Goal: Task Accomplishment & Management: Manage account settings

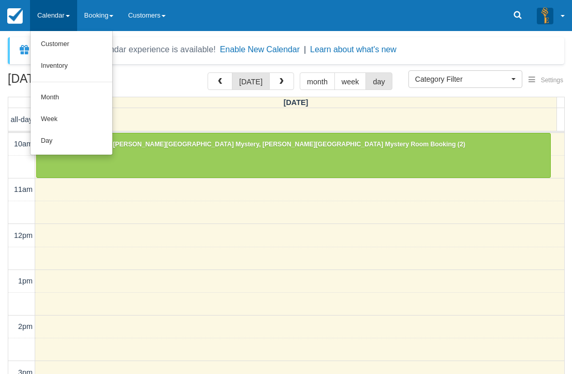
select select
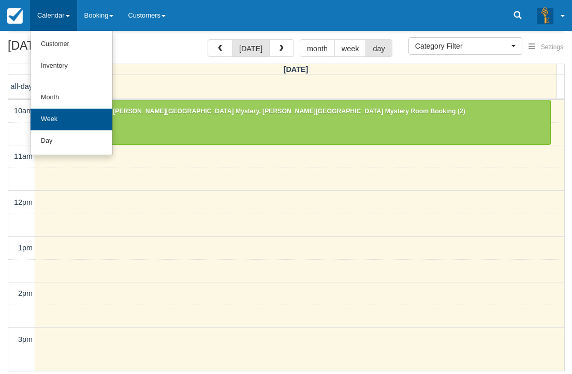
scroll to position [300, 0]
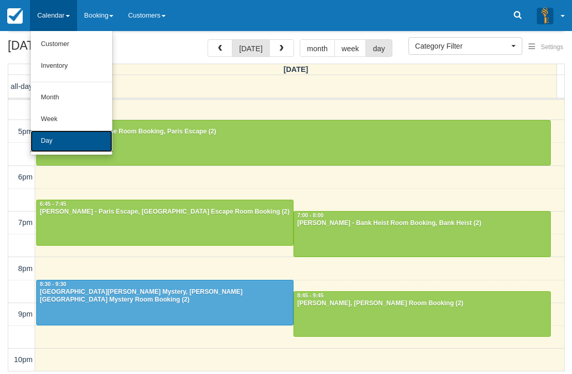
click at [47, 135] on link "Day" at bounding box center [72, 141] width 82 height 22
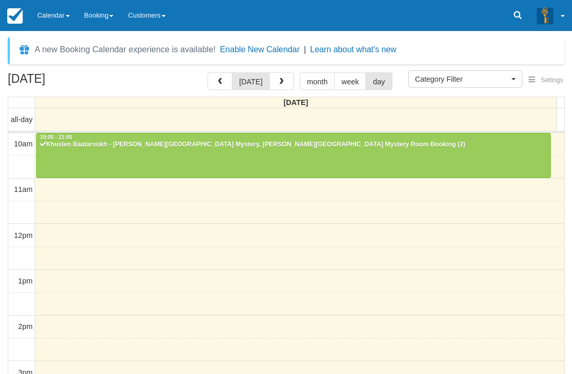
select select
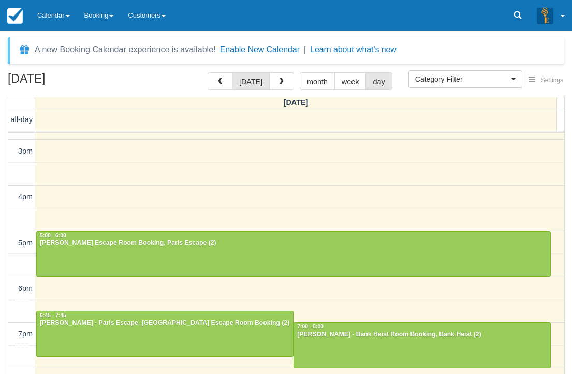
scroll to position [300, 0]
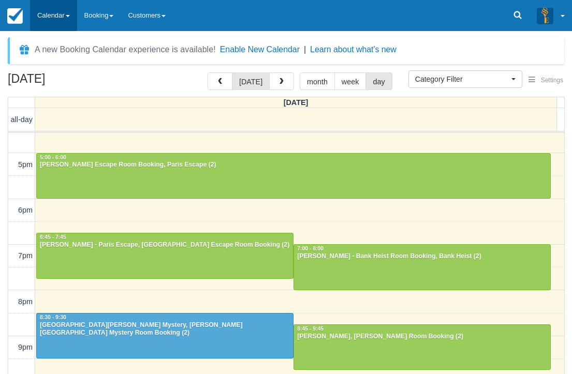
click at [49, 19] on link "Calendar" at bounding box center [53, 15] width 47 height 31
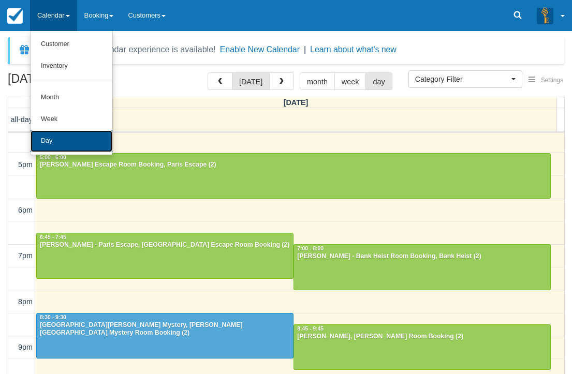
click at [48, 137] on link "Day" at bounding box center [72, 141] width 82 height 22
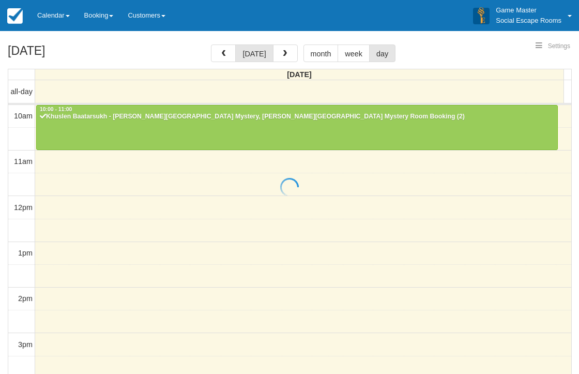
select select
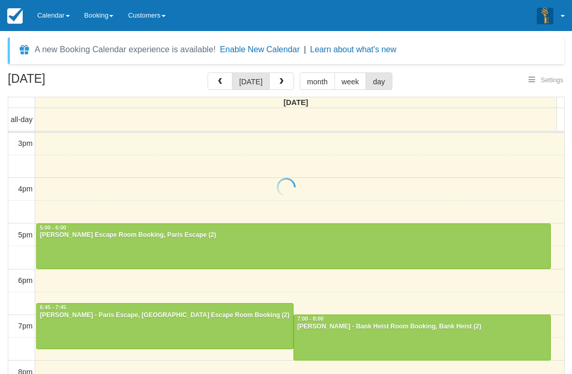
select select
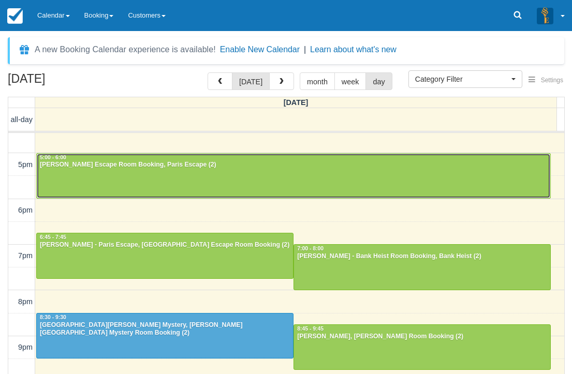
click at [142, 160] on div "5:00 - 6:00" at bounding box center [293, 157] width 508 height 7
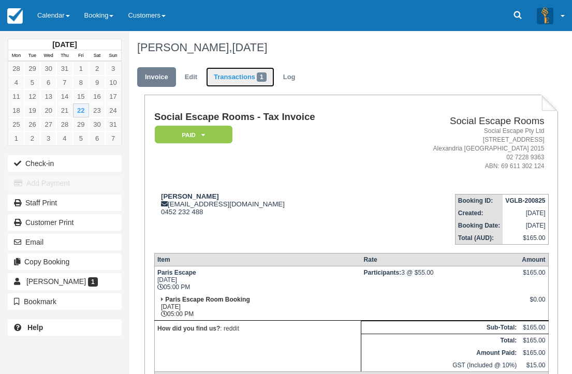
click at [229, 71] on link "Transactions 1" at bounding box center [240, 77] width 68 height 20
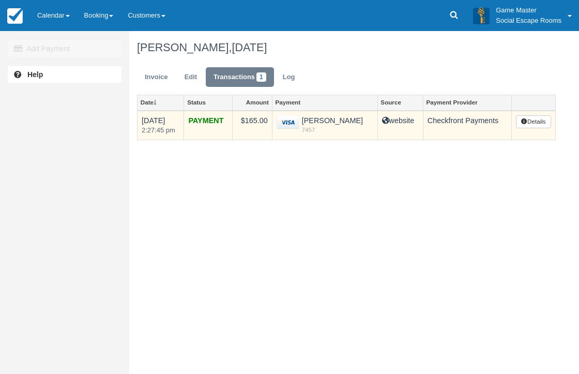
click at [316, 122] on td "Nga Hei Hui 7457" at bounding box center [325, 125] width 106 height 29
drag, startPoint x: 316, startPoint y: 122, endPoint x: 342, endPoint y: 119, distance: 27.0
click at [342, 119] on td "Nga Hei Hui 7457" at bounding box center [325, 125] width 106 height 29
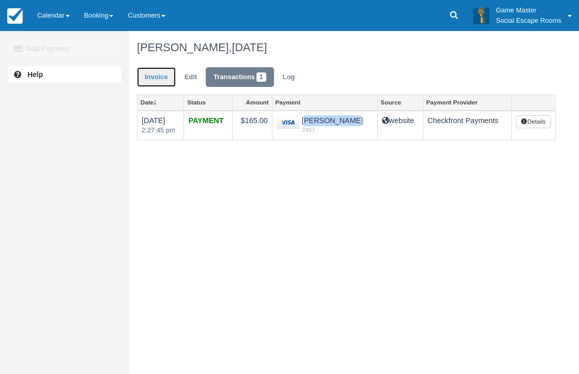
click at [165, 81] on link "Invoice" at bounding box center [156, 77] width 39 height 20
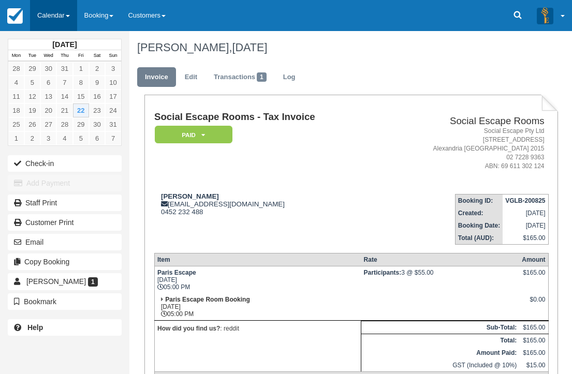
click at [62, 18] on link "Calendar" at bounding box center [53, 15] width 47 height 31
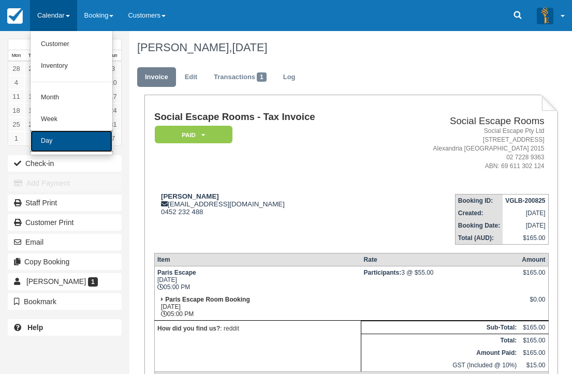
click at [63, 144] on link "Day" at bounding box center [72, 141] width 82 height 22
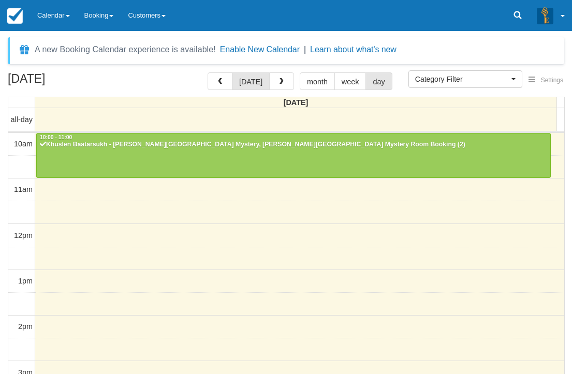
select select
